Goal: Use online tool/utility: Utilize a website feature to perform a specific function

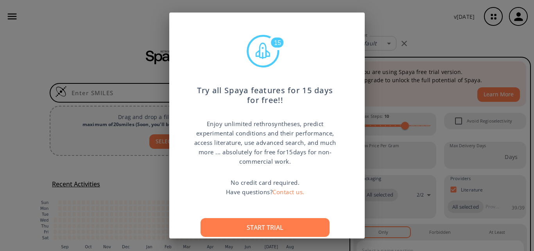
click at [394, 25] on div "15 Try all Spaya features for 15 days for free!! Enjoy unlimited rethrosynthese…" at bounding box center [267, 125] width 534 height 251
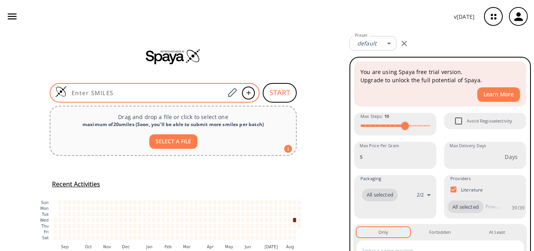
click at [120, 90] on input at bounding box center [146, 93] width 158 height 8
paste input "[EMAIL_ADDRESS][DOMAIN_NAME]"
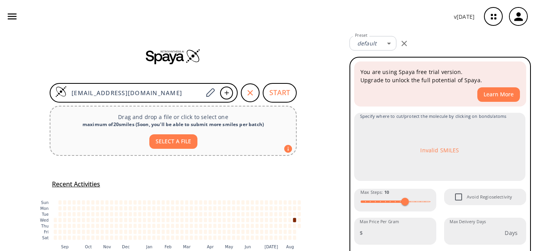
drag, startPoint x: 171, startPoint y: 93, endPoint x: 0, endPoint y: 104, distance: 170.9
click at [0, 104] on div "[EMAIL_ADDRESS][DOMAIN_NAME] START Drag and drop a file or click to select one …" at bounding box center [173, 160] width 347 height 254
paste input "OC(CC(OC(C)(C)O1)C1=O)=O"
type input "OC(CC(OC(C)(C)O1)C1=O)=O"
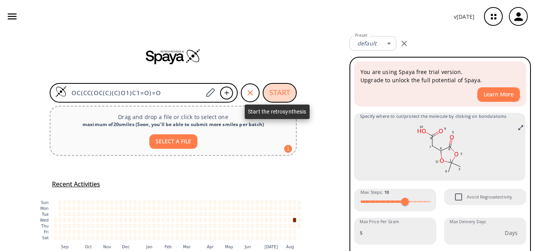
click at [269, 88] on button "START" at bounding box center [280, 93] width 34 height 20
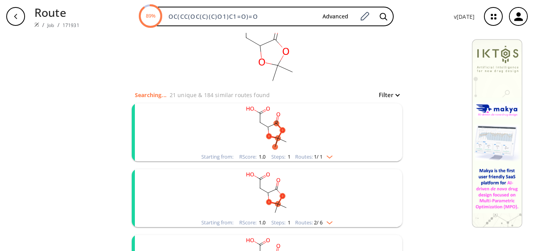
scroll to position [39, 0]
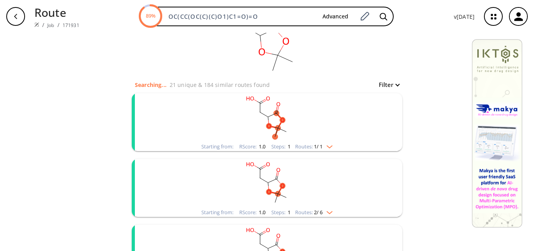
click at [297, 122] on rect "clusters" at bounding box center [266, 117] width 203 height 49
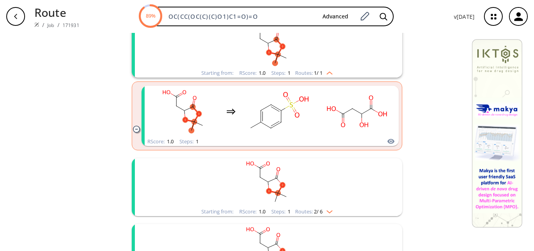
scroll to position [117, 0]
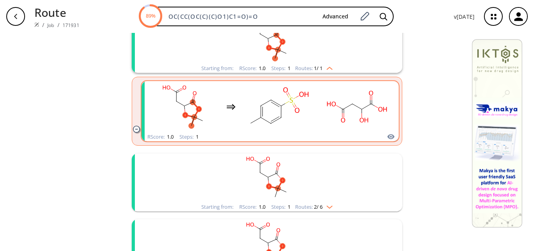
click at [296, 122] on rect "clusters" at bounding box center [279, 106] width 70 height 49
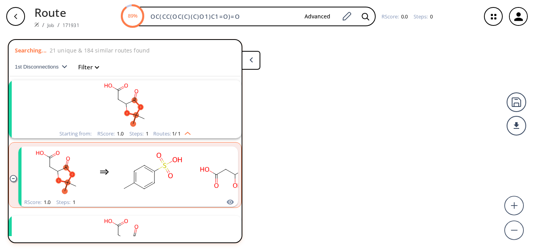
scroll to position [18, 0]
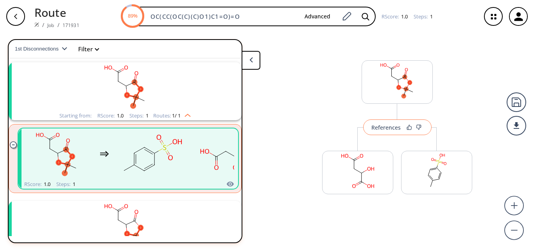
click at [382, 127] on div "References" at bounding box center [386, 127] width 29 height 5
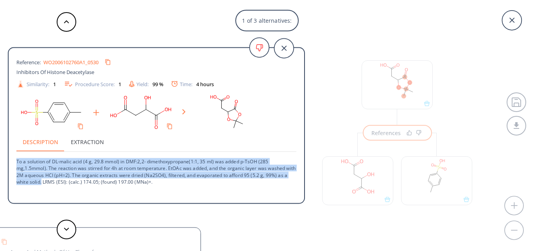
drag, startPoint x: 18, startPoint y: 161, endPoint x: 45, endPoint y: 180, distance: 33.7
click at [45, 180] on p "To a solution of DL-malic acid (4 g, 29.8 mmol) in DMF:2,2- dimethoxypropane(1:…" at bounding box center [156, 168] width 280 height 33
copy p "To a solution of DL-malic acid (4 g, 29.8 mmol) in DMF:2,2- dimethoxypropane(1:…"
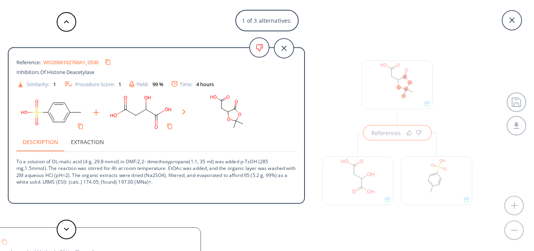
click at [148, 184] on p "To a solution of DL-malic acid (4 g, 29.8 mmol) in DMF:2,2- dimethoxypropane(1:…" at bounding box center [156, 168] width 280 height 33
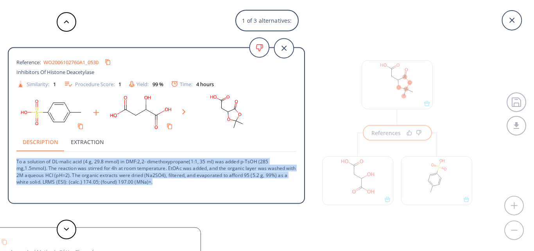
drag, startPoint x: 157, startPoint y: 182, endPoint x: 13, endPoint y: 163, distance: 145.6
click at [13, 163] on div "Reference: WO2006102760A1_0530 Inhibitors Of Histone Deacetylase Similarity: 1 …" at bounding box center [157, 126] width 296 height 145
copy p "To a solution of DL-malic acid (4 g, 29.8 mmol) in DMF:2,2- dimethoxypropane(1:…"
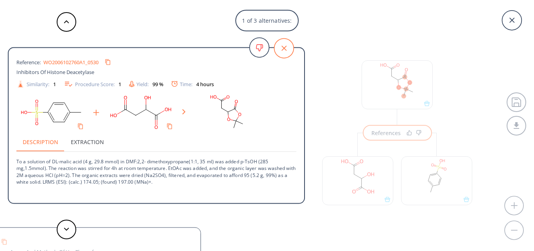
click at [285, 51] on icon at bounding box center [284, 48] width 20 height 20
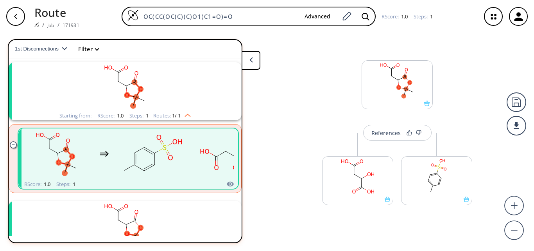
click at [20, 14] on div "button" at bounding box center [15, 16] width 19 height 19
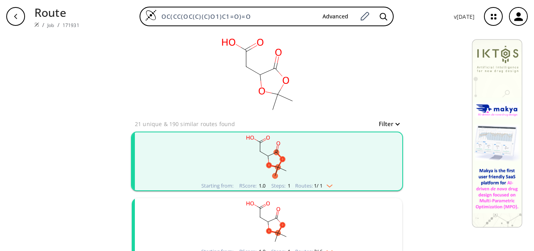
drag, startPoint x: 255, startPoint y: 16, endPoint x: 117, endPoint y: 16, distance: 138.4
click at [117, 16] on div "OC(CC(OC(C)(C)O1)C1=O)=O Advanced" at bounding box center [267, 17] width 362 height 20
paste input "=C(CC(OC(C)(C)O1)C1=O)OC2=CC=CC=C2"
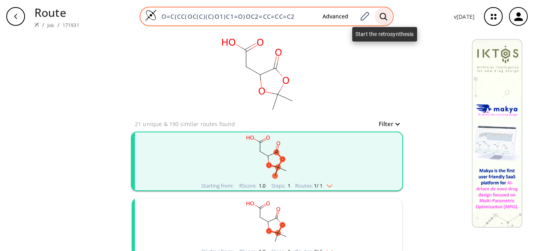
type input "O=C(CC(OC(C)(C)O1)C1=O)OC2=CC=CC=C2"
click at [383, 14] on icon at bounding box center [384, 17] width 8 height 8
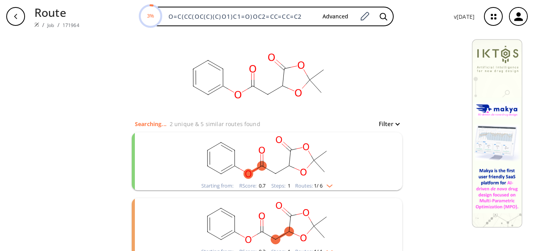
click at [368, 153] on div "Starting from: RScore : 0.7 Steps : 1 Routes: 1 / 6" at bounding box center [267, 161] width 271 height 58
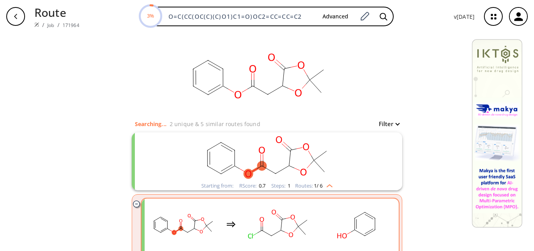
click at [311, 225] on rect "clusters" at bounding box center [279, 223] width 70 height 49
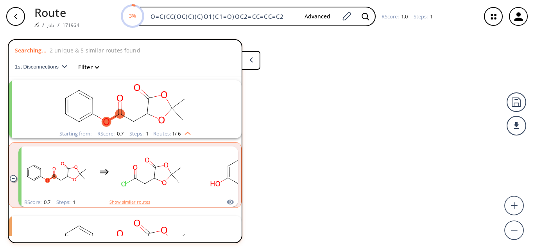
scroll to position [18, 0]
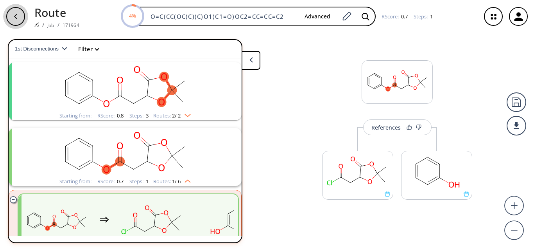
click at [15, 16] on icon "button" at bounding box center [15, 16] width 3 height 5
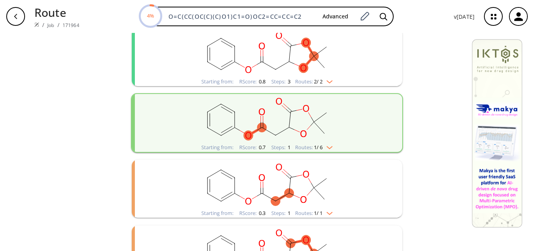
scroll to position [117, 0]
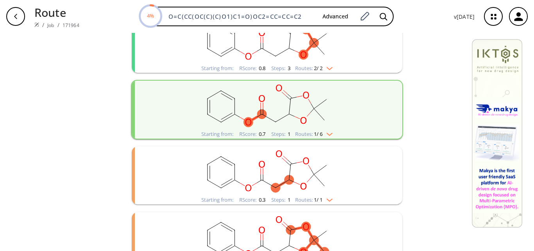
click at [298, 114] on rect "clusters" at bounding box center [266, 105] width 203 height 49
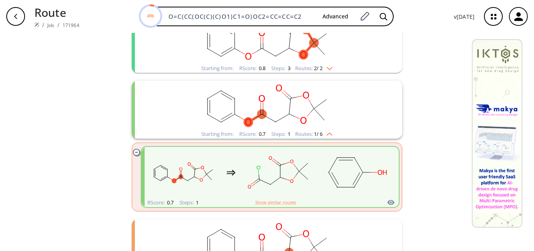
click at [306, 55] on rect "clusters" at bounding box center [266, 39] width 203 height 49
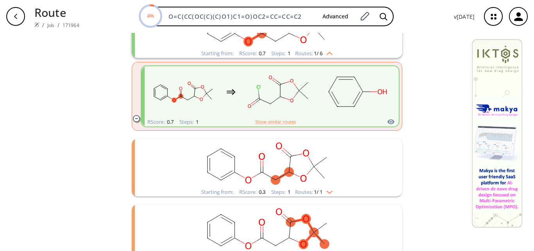
scroll to position [352, 0]
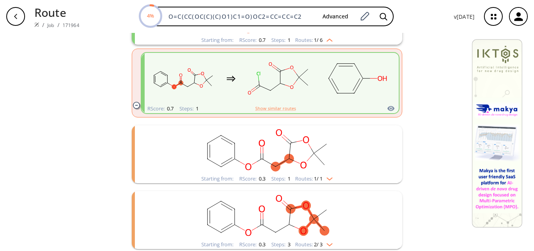
click at [325, 152] on rect "clusters" at bounding box center [266, 149] width 203 height 49
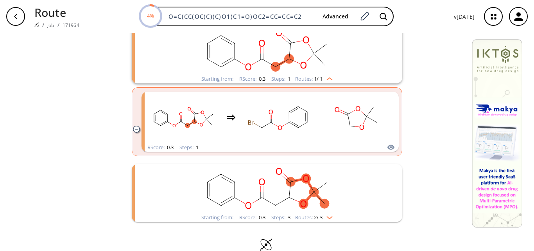
scroll to position [466, 0]
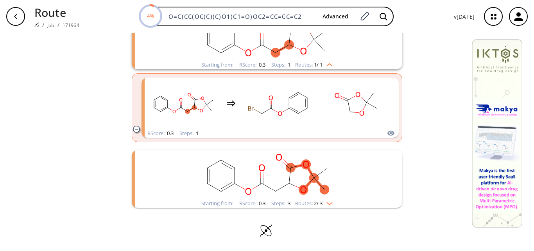
click at [324, 170] on ellipse "clusters" at bounding box center [326, 168] width 9 height 9
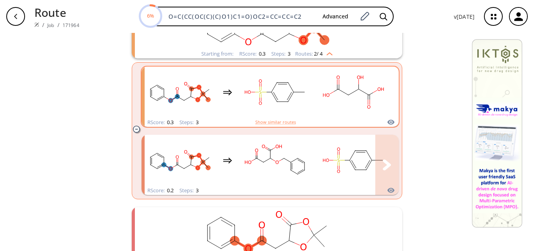
scroll to position [661, 0]
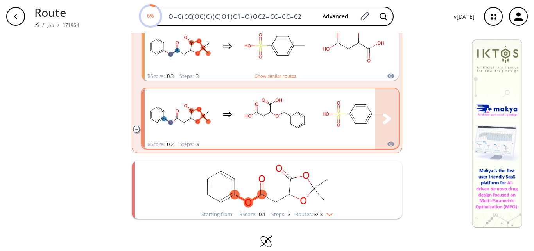
click at [319, 133] on rect "clusters" at bounding box center [353, 114] width 70 height 49
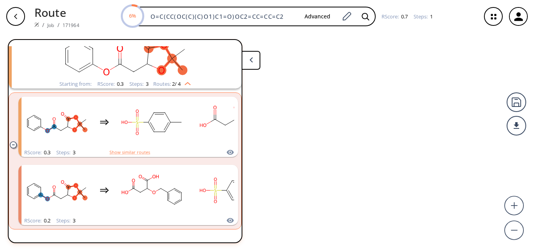
scroll to position [281, 0]
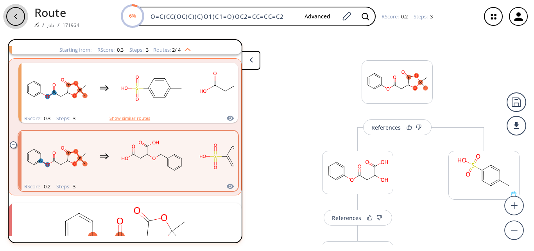
click at [11, 14] on div "button" at bounding box center [15, 16] width 19 height 19
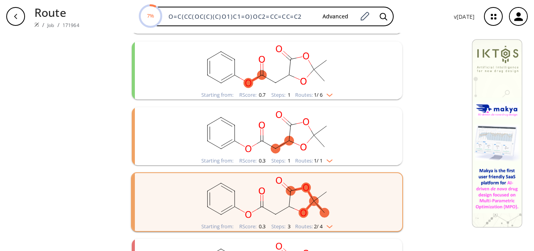
scroll to position [235, 0]
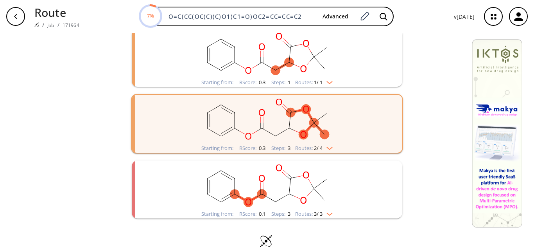
click at [328, 178] on ellipse "clusters" at bounding box center [326, 178] width 9 height 9
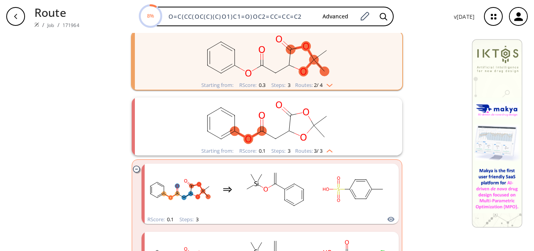
scroll to position [141, 0]
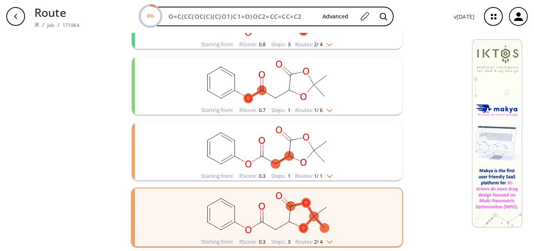
click at [318, 133] on rect "clusters" at bounding box center [266, 146] width 203 height 49
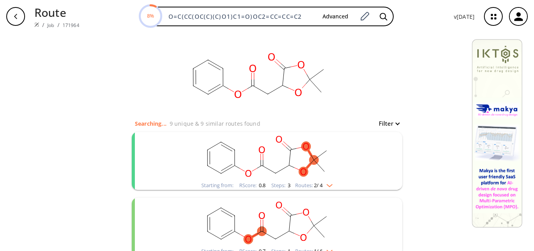
scroll to position [0, 0]
click at [320, 147] on rect "clusters" at bounding box center [266, 156] width 203 height 49
